Goal: Transaction & Acquisition: Purchase product/service

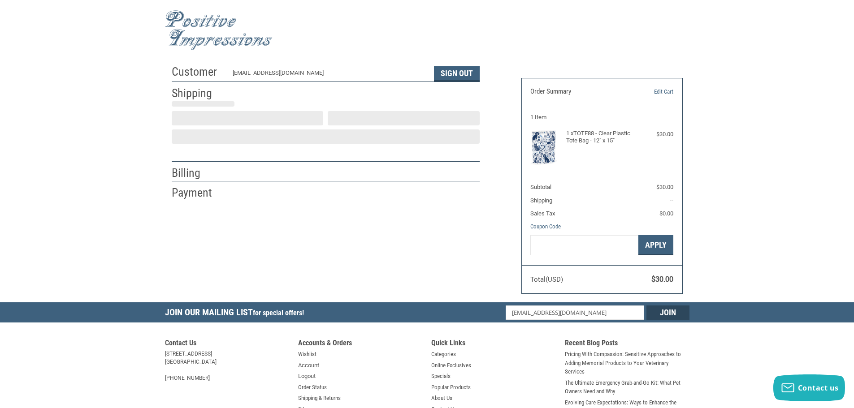
scroll to position [1, 0]
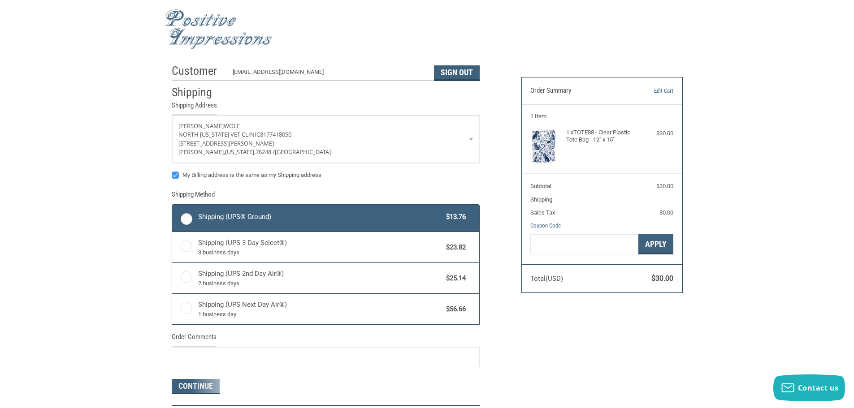
radio input "true"
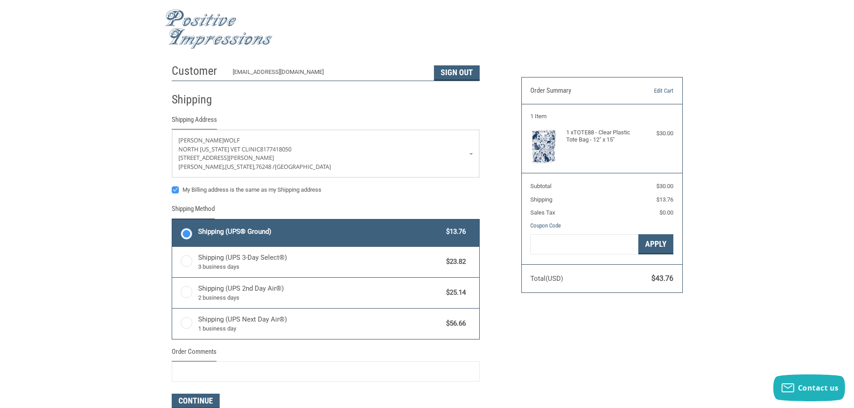
click at [199, 234] on span "Shipping (UPS® Ground)" at bounding box center [320, 232] width 244 height 10
click at [173, 221] on input "Shipping (UPS® Ground) $13.76" at bounding box center [172, 220] width 0 height 0
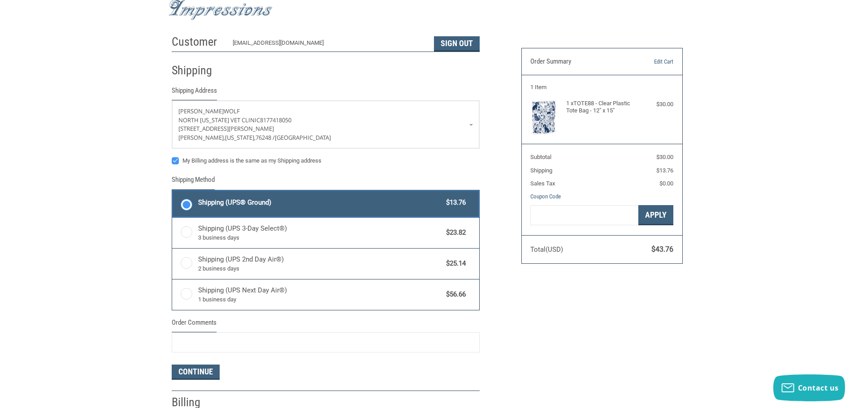
scroll to position [46, 0]
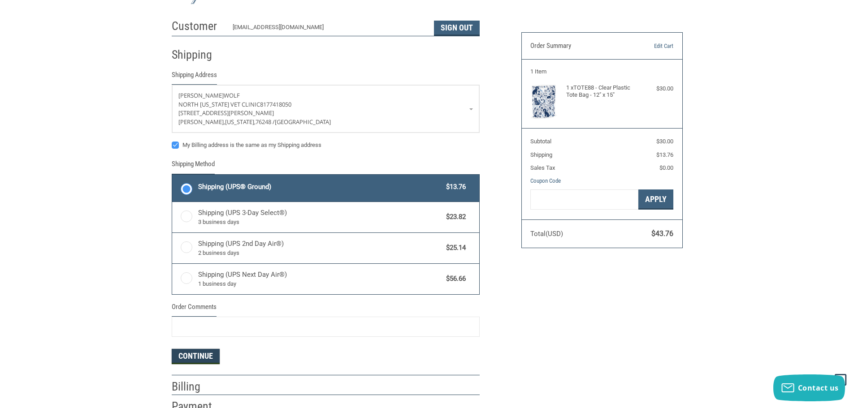
click at [215, 356] on button "Continue" at bounding box center [196, 356] width 48 height 15
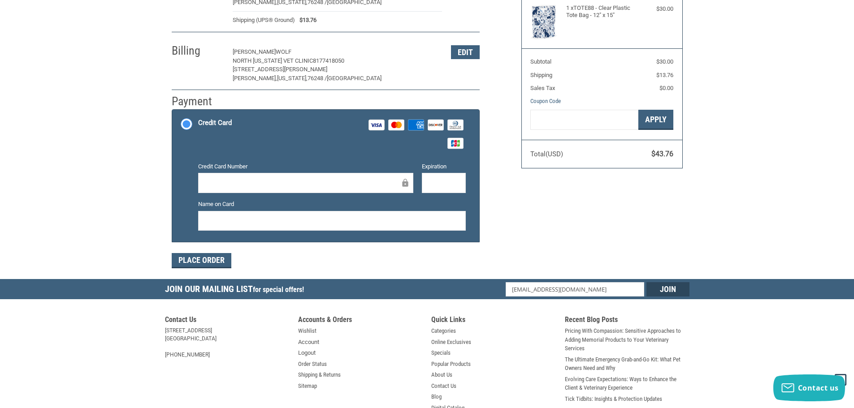
scroll to position [0, 0]
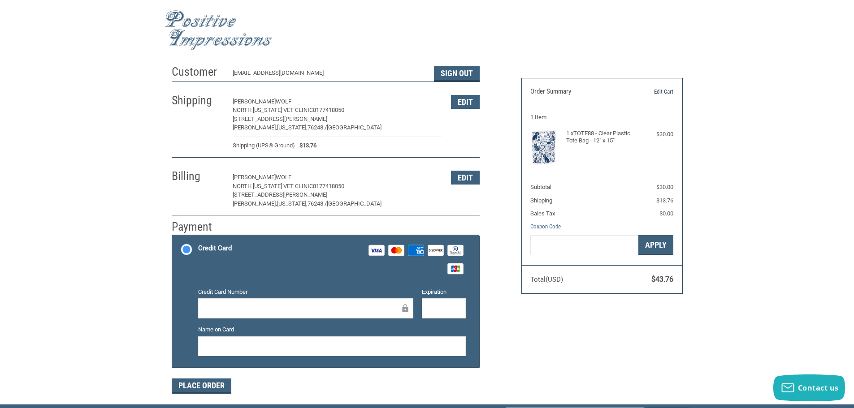
click at [662, 89] on link "Edit Cart" at bounding box center [650, 91] width 46 height 9
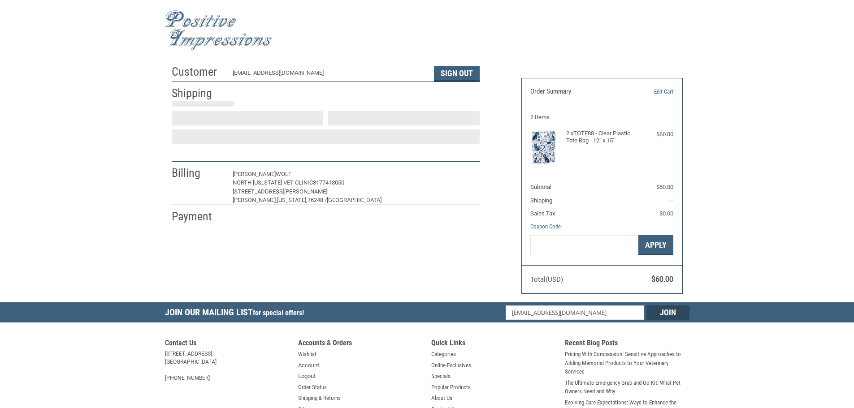
scroll to position [1, 0]
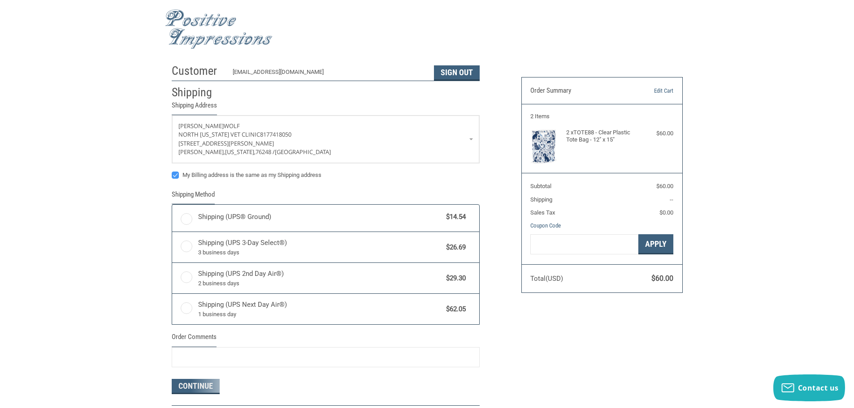
radio input "true"
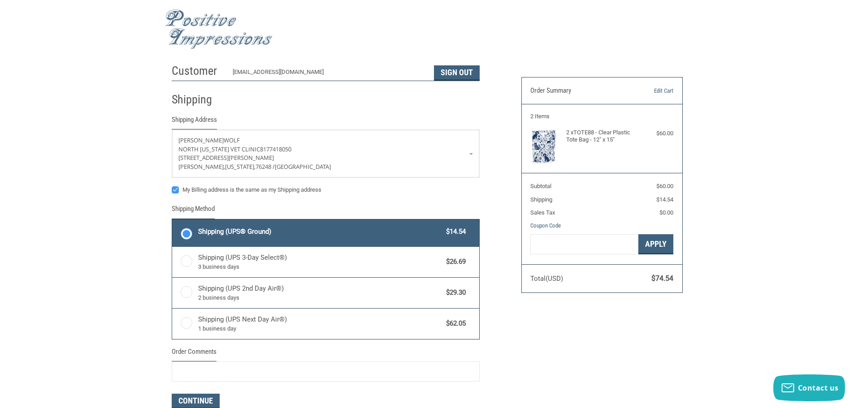
scroll to position [46, 0]
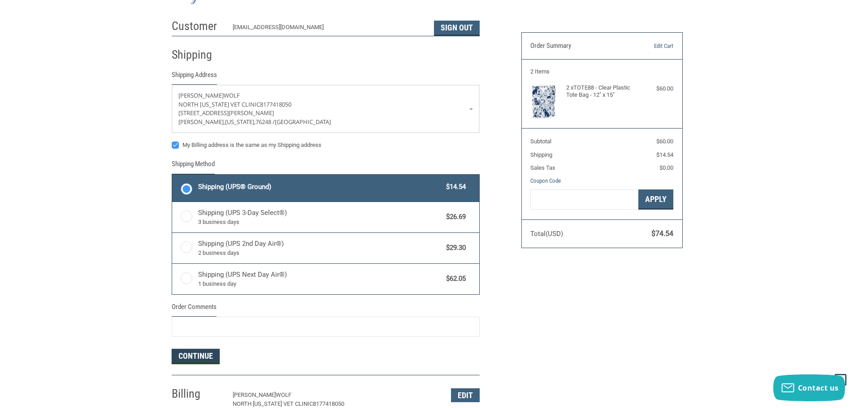
click at [196, 355] on button "Continue" at bounding box center [196, 356] width 48 height 15
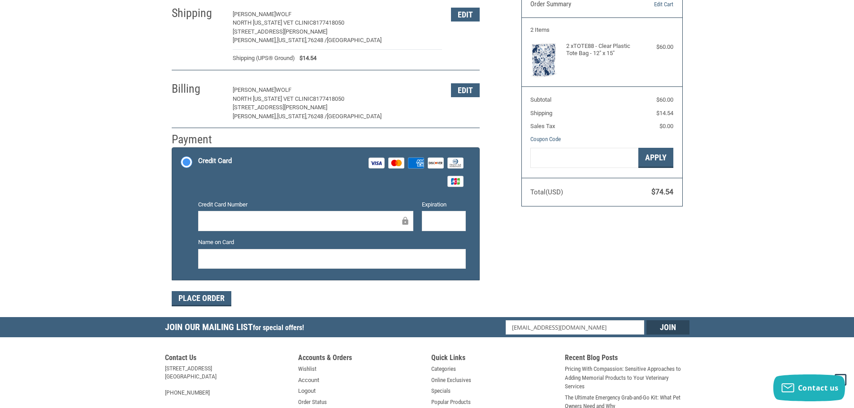
scroll to position [45, 0]
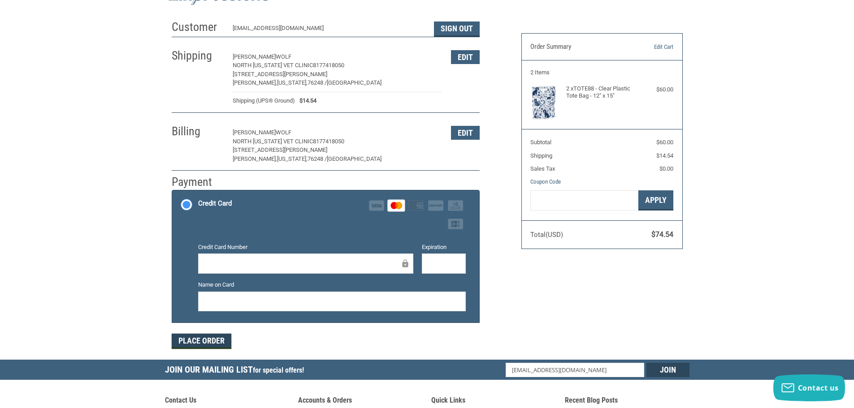
click at [210, 343] on button "Place Order" at bounding box center [202, 341] width 60 height 15
